Goal: Task Accomplishment & Management: Use online tool/utility

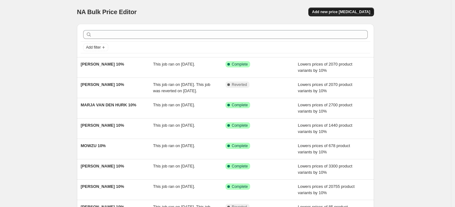
click at [335, 9] on button "Add new price [MEDICAL_DATA]" at bounding box center [342, 12] width 66 height 9
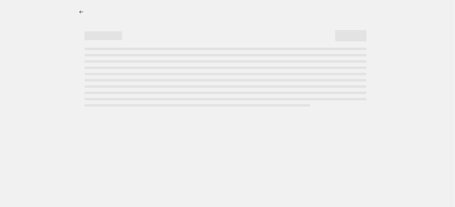
select select "percentage"
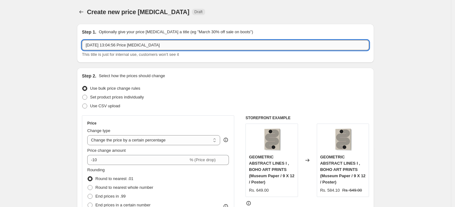
click at [217, 43] on input "[DATE] 13:04:56 Price [MEDICAL_DATA]" at bounding box center [225, 45] width 287 height 10
paste input "[MEDICAL_DATA][PERSON_NAME]"
type input "[MEDICAL_DATA][PERSON_NAME] 10%"
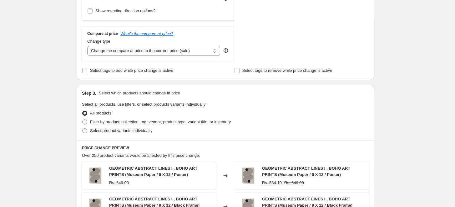
scroll to position [243, 0]
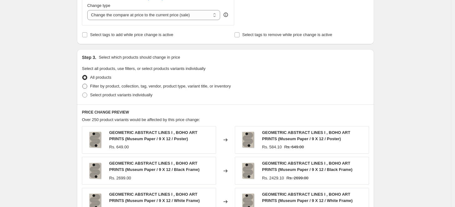
click at [114, 84] on span "Filter by product, collection, tag, vendor, product type, variant title, or inv…" at bounding box center [160, 86] width 141 height 5
click at [83, 84] on input "Filter by product, collection, tag, vendor, product type, variant title, or inv…" at bounding box center [82, 84] width 0 height 0
radio input "true"
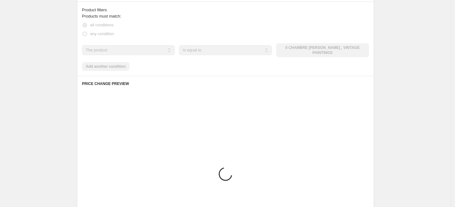
scroll to position [348, 0]
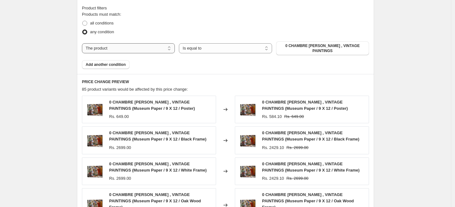
click at [167, 49] on select "The product The product's collection The product's tag The product's vendor The…" at bounding box center [128, 48] width 93 height 10
select select "collection"
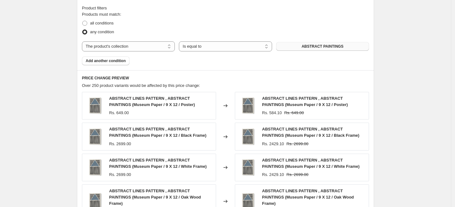
click at [308, 47] on span "ABSTRACT PAINTINGS" at bounding box center [323, 46] width 42 height 5
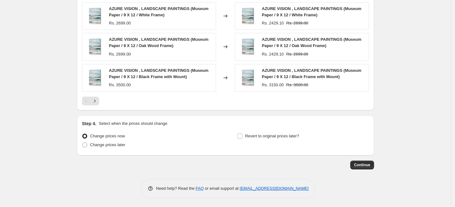
scroll to position [499, 0]
click at [365, 164] on span "Continue" at bounding box center [362, 164] width 16 height 5
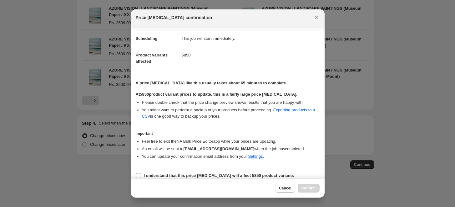
scroll to position [52, 0]
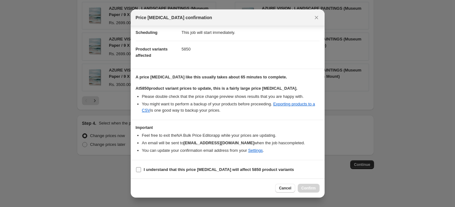
click at [140, 168] on input "I understand that this price [MEDICAL_DATA] will affect 5850 product variants" at bounding box center [138, 169] width 5 height 5
checkbox input "true"
click at [310, 190] on span "Confirm" at bounding box center [309, 187] width 14 height 5
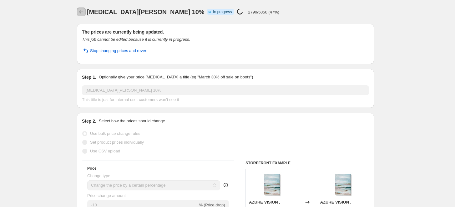
click at [83, 10] on icon "Price change jobs" at bounding box center [81, 12] width 6 height 6
